Goal: Task Accomplishment & Management: Manage account settings

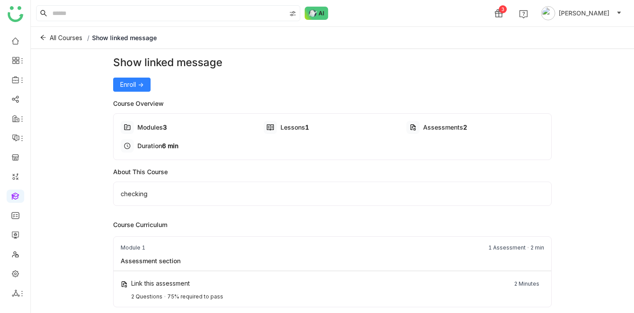
click at [140, 92] on div "Show linked message Enroll -> Course Overview Modules 3 Lessons 1 Assessments 2…" at bounding box center [332, 254] width 438 height 398
click at [136, 85] on span "Enroll ->" at bounding box center [131, 85] width 23 height 10
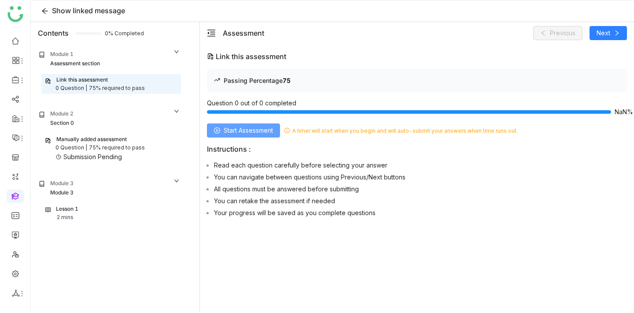
click at [214, 132] on icon at bounding box center [217, 130] width 6 height 6
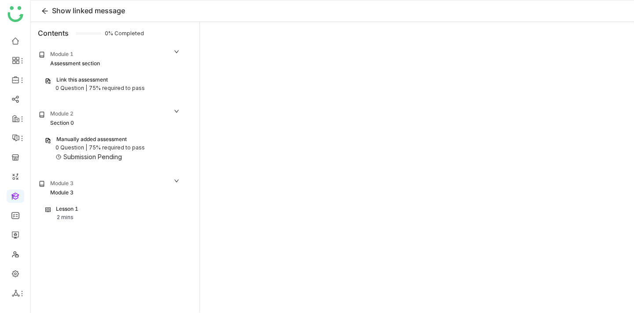
click at [132, 89] on div "75% required to pass" at bounding box center [117, 88] width 56 height 8
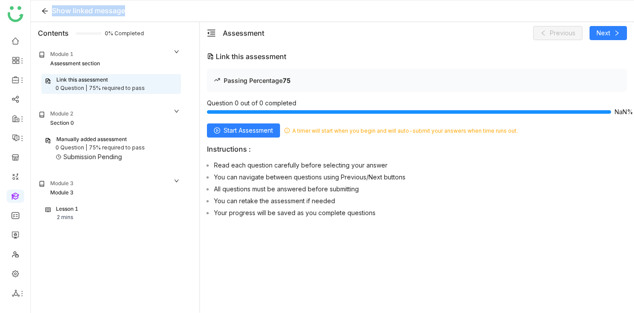
drag, startPoint x: 128, startPoint y: 10, endPoint x: 54, endPoint y: 11, distance: 74.0
click at [54, 11] on div "Show linked message" at bounding box center [332, 11] width 603 height 22
copy span "Show linked message"
click at [90, 146] on div "75% required to pass" at bounding box center [117, 147] width 56 height 8
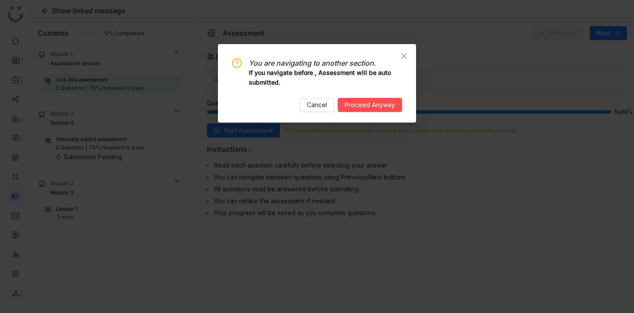
drag, startPoint x: 353, startPoint y: 97, endPoint x: 354, endPoint y: 80, distance: 17.2
click at [354, 80] on div "You are navigating to another section. If you navigate before , Assessment will…" at bounding box center [317, 85] width 170 height 54
click at [402, 52] on icon "Close" at bounding box center [404, 55] width 7 height 7
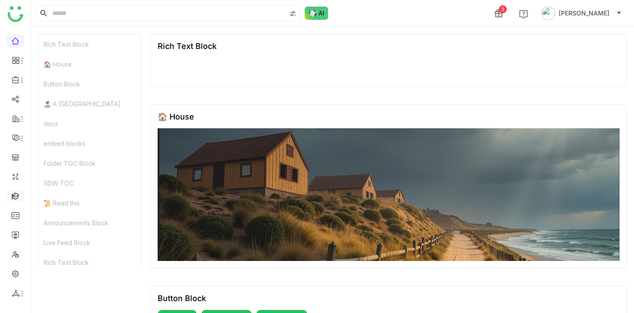
click at [19, 199] on link at bounding box center [15, 194] width 8 height 7
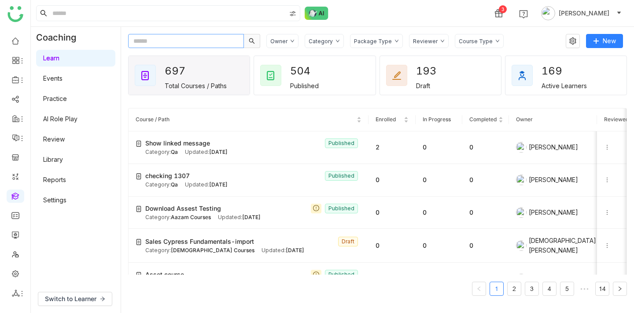
click at [143, 44] on input "text" at bounding box center [186, 41] width 116 height 14
paste input "**********"
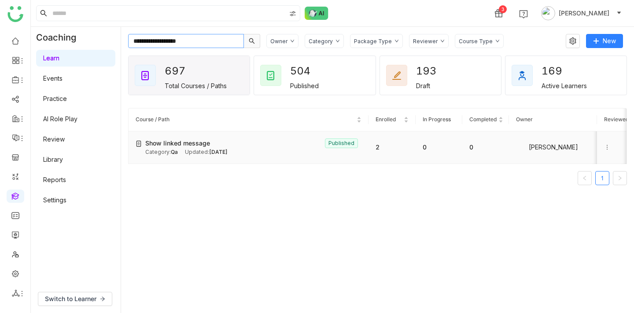
type input "**********"
click at [210, 139] on div "Show linked message Published" at bounding box center [253, 143] width 216 height 10
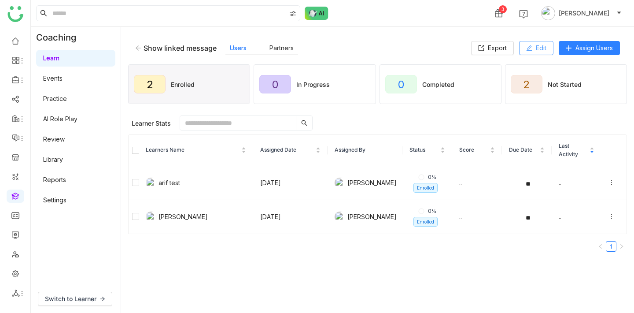
click at [532, 47] on button "Edit" at bounding box center [536, 48] width 34 height 14
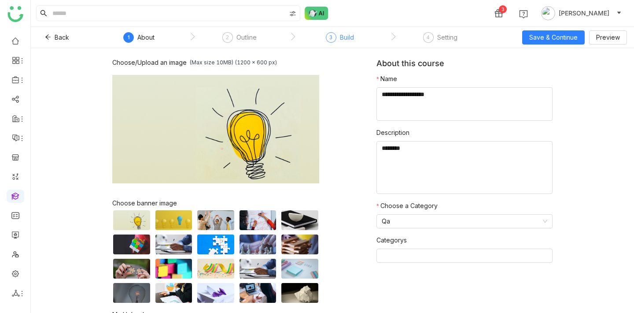
click at [340, 40] on div "Build" at bounding box center [347, 37] width 14 height 11
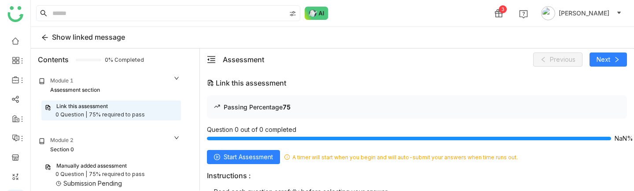
click at [75, 163] on div "Manually added assessment" at bounding box center [91, 166] width 70 height 8
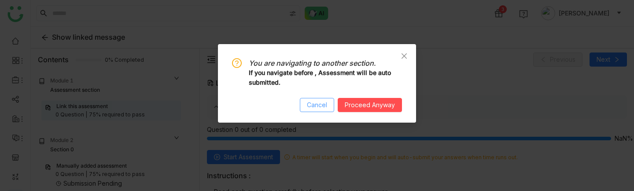
click at [315, 102] on span "Cancel" at bounding box center [317, 105] width 20 height 10
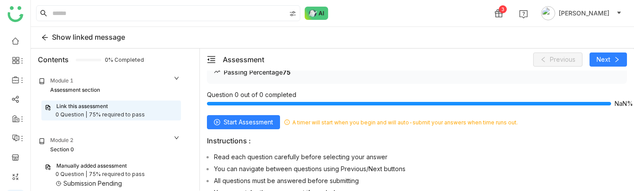
scroll to position [41, 0]
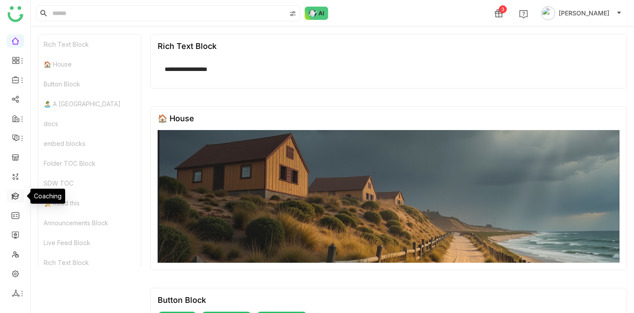
click at [19, 193] on link at bounding box center [15, 194] width 8 height 7
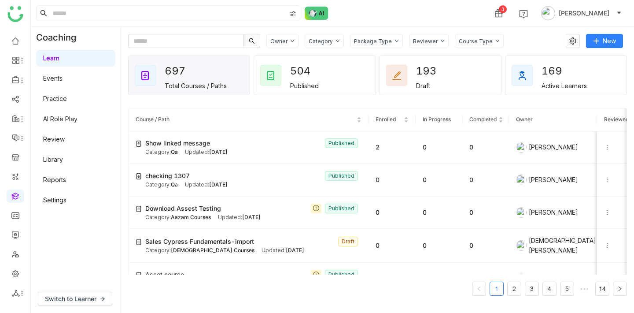
click at [63, 156] on link "Library" at bounding box center [53, 158] width 20 height 7
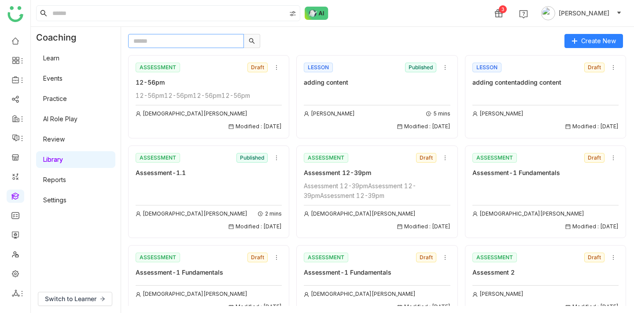
click at [159, 41] on input "text" at bounding box center [186, 41] width 116 height 14
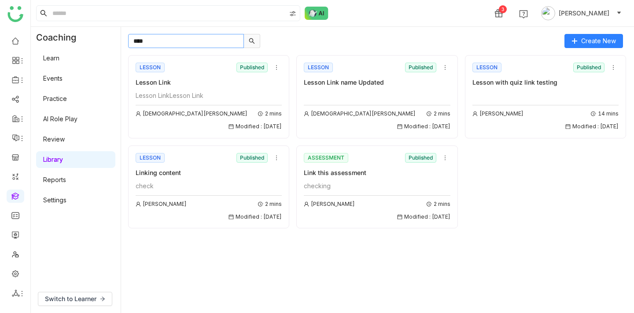
type input "****"
click at [381, 162] on div "ASSESSMENT Published" at bounding box center [377, 157] width 146 height 13
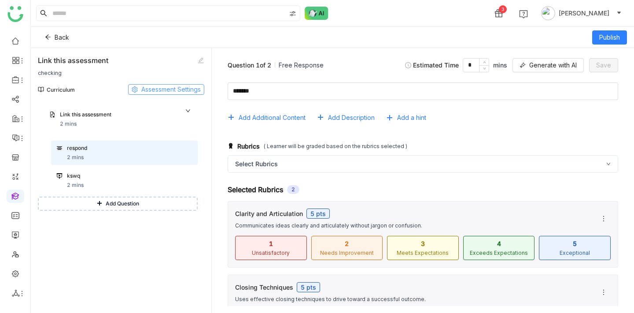
click at [181, 88] on span "Assessment Settings" at bounding box center [170, 90] width 59 height 10
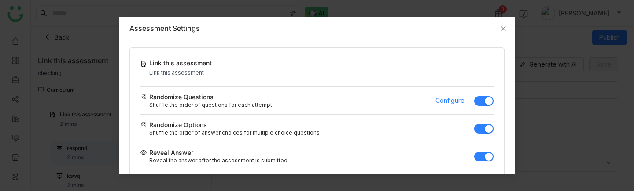
click at [484, 100] on button "button" at bounding box center [483, 101] width 19 height 10
click at [487, 99] on button "button" at bounding box center [483, 101] width 19 height 10
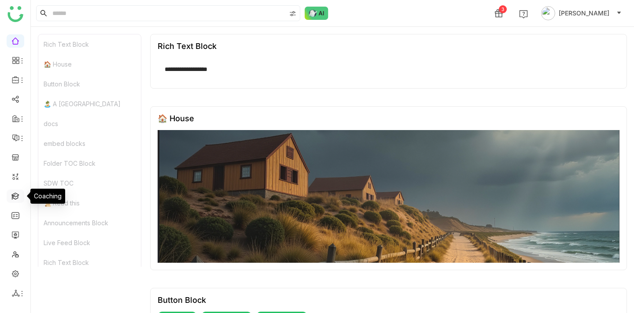
click at [18, 196] on link at bounding box center [15, 194] width 8 height 7
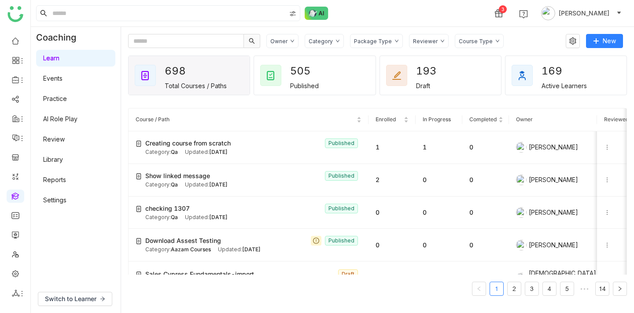
click at [59, 159] on link "Library" at bounding box center [53, 158] width 20 height 7
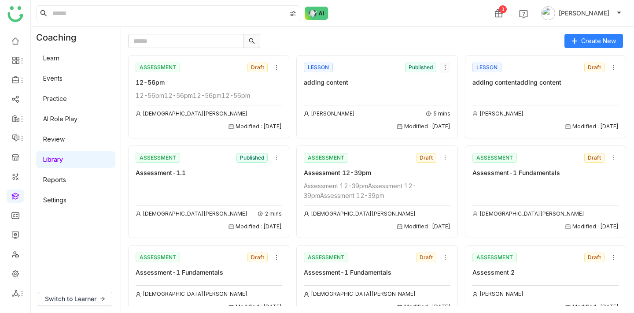
click at [444, 67] on icon at bounding box center [445, 67] width 6 height 6
click at [448, 114] on span "Add to Course" at bounding box center [466, 117] width 42 height 10
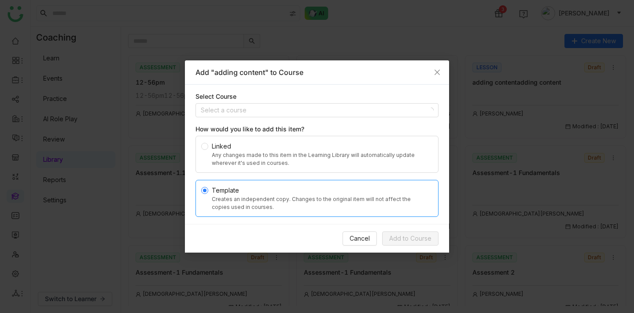
drag, startPoint x: 209, startPoint y: 153, endPoint x: 273, endPoint y: 214, distance: 88.1
click at [273, 214] on nz-radio-group "Linked Any changes made to this item in the Learning Library will automatically…" at bounding box center [316, 176] width 243 height 81
click at [344, 93] on div "Select Course" at bounding box center [316, 97] width 243 height 10
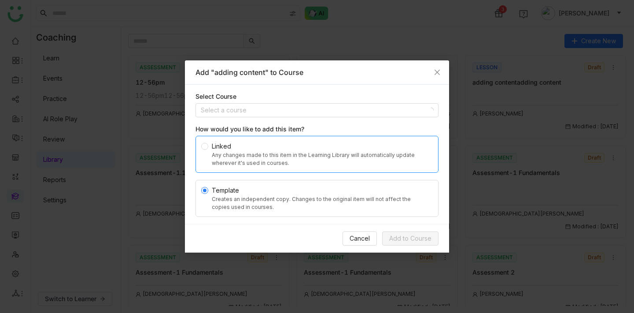
click at [249, 155] on div "Any changes made to this item in the Learning Library will automatically update…" at bounding box center [320, 159] width 217 height 16
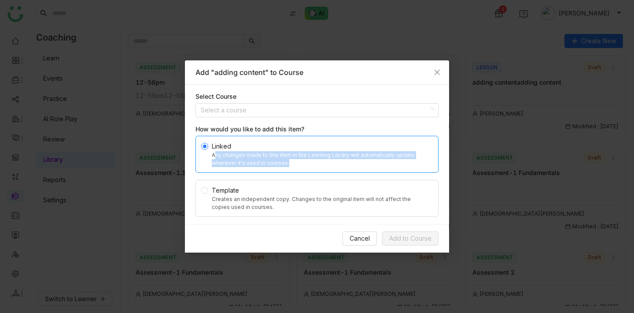
click at [249, 155] on div "Any changes made to this item in the Learning Library will automatically update…" at bounding box center [320, 159] width 217 height 16
copy div "Any changes made to this item in the Learning Library will automatically update…"
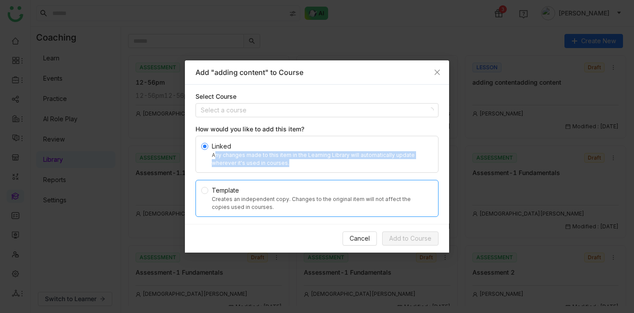
click at [240, 204] on div "Creates an independent copy. Changes to the original item will not affect the c…" at bounding box center [320, 203] width 217 height 16
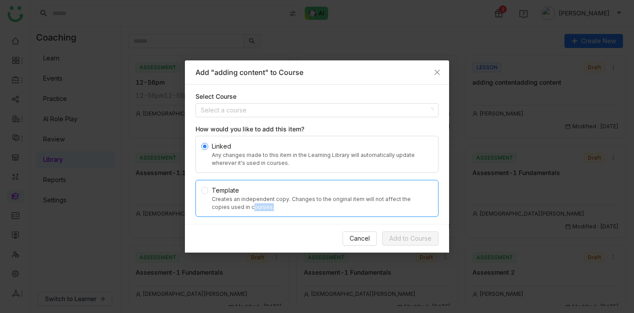
click at [240, 204] on div "Creates an independent copy. Changes to the original item will not affect the c…" at bounding box center [320, 203] width 217 height 16
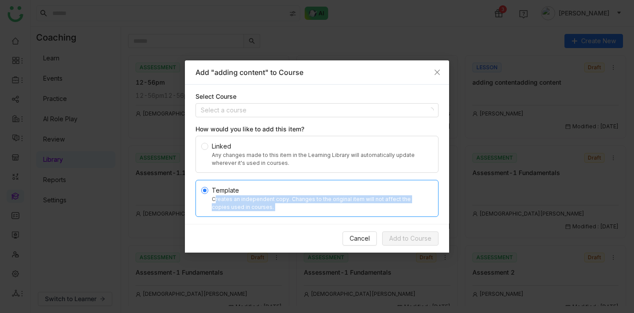
click at [240, 204] on div "Creates an independent copy. Changes to the original item will not affect the c…" at bounding box center [320, 203] width 217 height 16
copy div "Creates an independent copy. Changes to the original item will not affect the c…"
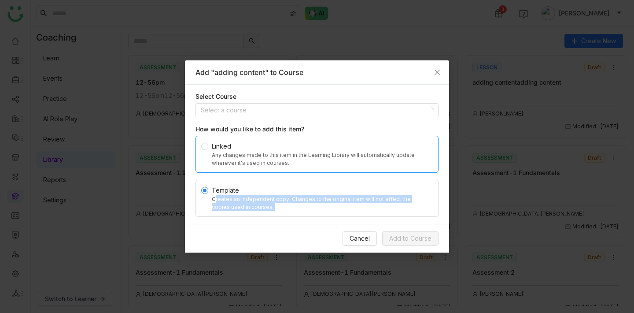
click at [246, 155] on div "Any changes made to this item in the Learning Library will automatically update…" at bounding box center [320, 159] width 217 height 16
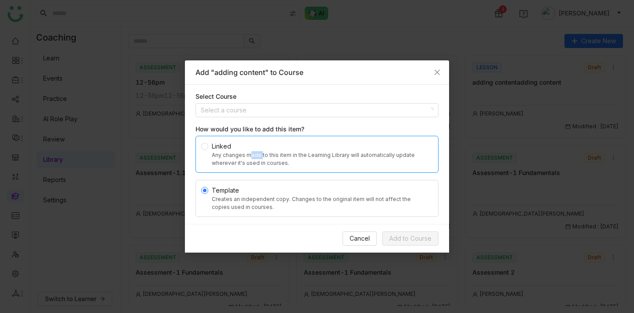
click at [246, 155] on div "Any changes made to this item in the Learning Library will automatically update…" at bounding box center [320, 159] width 217 height 16
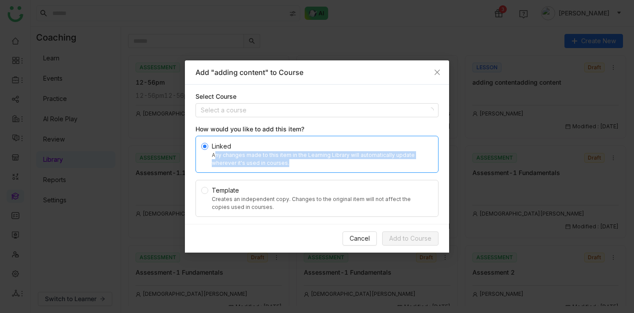
click at [246, 155] on div "Any changes made to this item in the Learning Library will automatically update…" at bounding box center [320, 159] width 217 height 16
copy div "Any changes made to this item in the Learning Library will automatically update…"
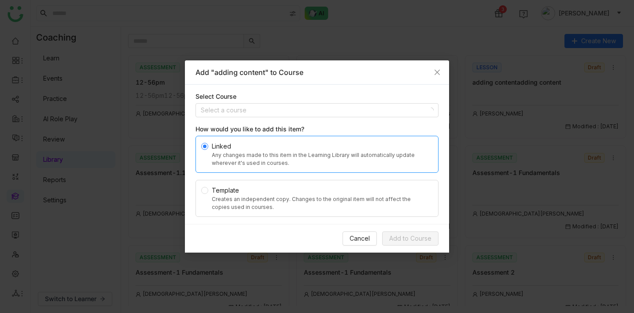
click at [325, 145] on div "Linked" at bounding box center [320, 146] width 217 height 10
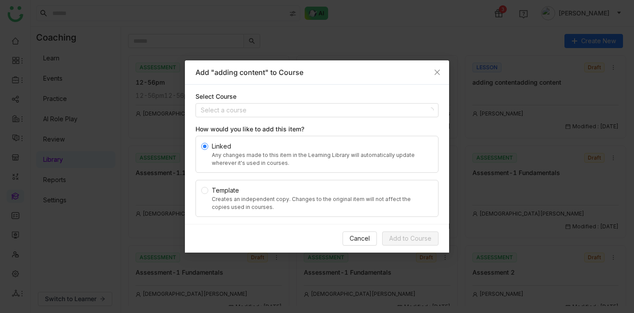
drag, startPoint x: 305, startPoint y: 129, endPoint x: 196, endPoint y: 129, distance: 109.2
click at [196, 129] on div "How would you like to add this item?" at bounding box center [316, 129] width 243 height 10
copy div "How would you like to add this item?"
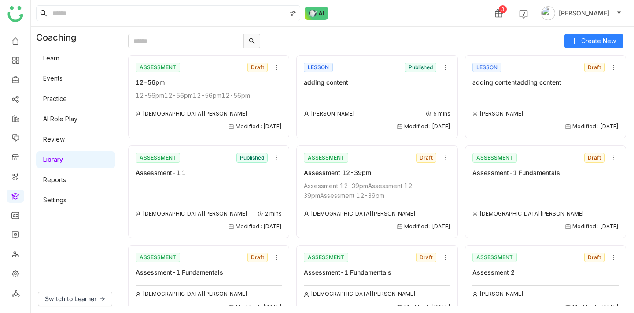
click at [59, 62] on link "Learn" at bounding box center [51, 57] width 16 height 7
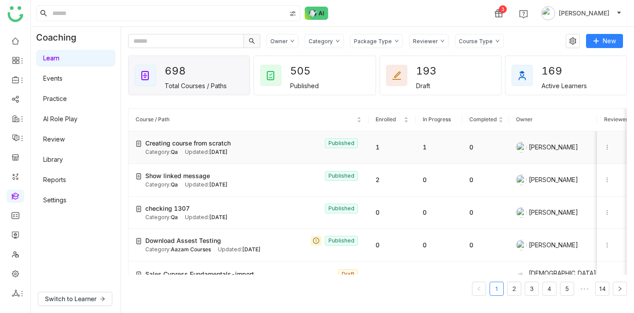
click at [194, 157] on td "Creating course from scratch Published Category: Qa Updated: [DATE]" at bounding box center [249, 147] width 240 height 33
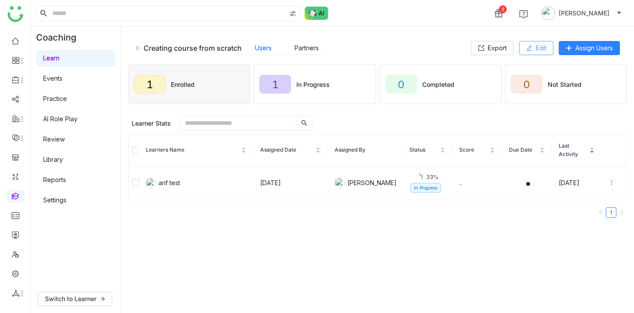
click at [536, 50] on span "Edit" at bounding box center [541, 48] width 11 height 10
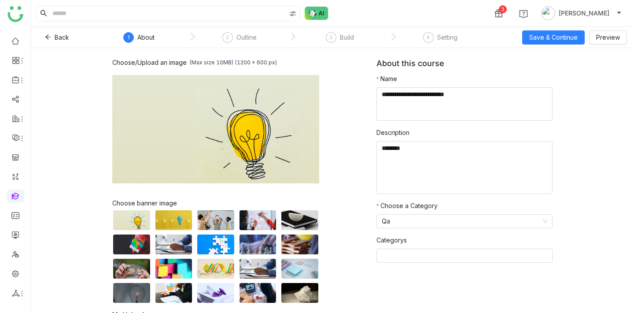
click at [344, 29] on nz-steps "1 About 2 Outline 3 Build 4 Setting" at bounding box center [292, 37] width 396 height 21
click at [344, 33] on div "Build" at bounding box center [347, 37] width 14 height 11
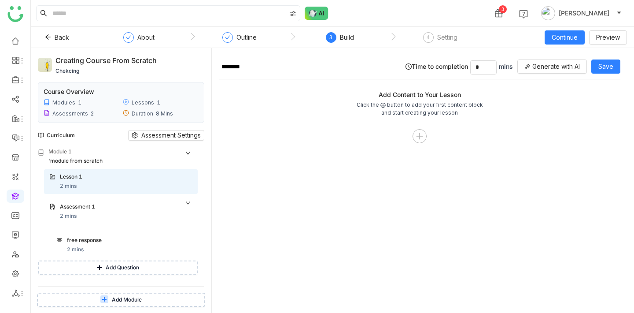
click at [104, 288] on div "Add Module" at bounding box center [121, 299] width 180 height 26
click at [104, 299] on icon at bounding box center [104, 298] width 5 height 5
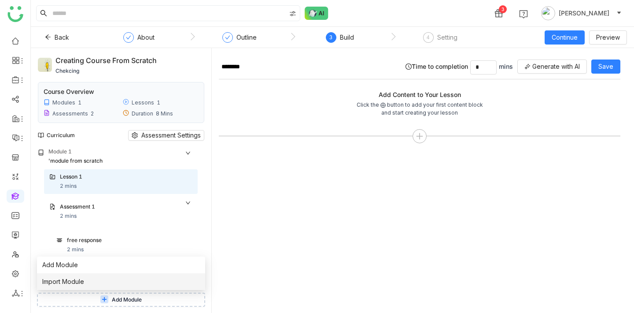
click at [100, 285] on li "Import Module" at bounding box center [121, 281] width 168 height 17
